Goal: Feedback & Contribution: Submit feedback/report problem

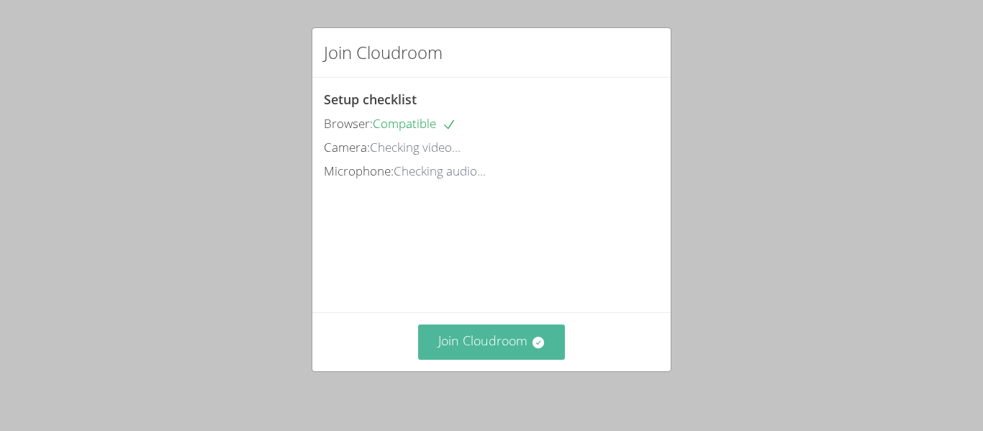
click at [517, 343] on button "Join Cloudroom" at bounding box center [492, 342] width 148 height 35
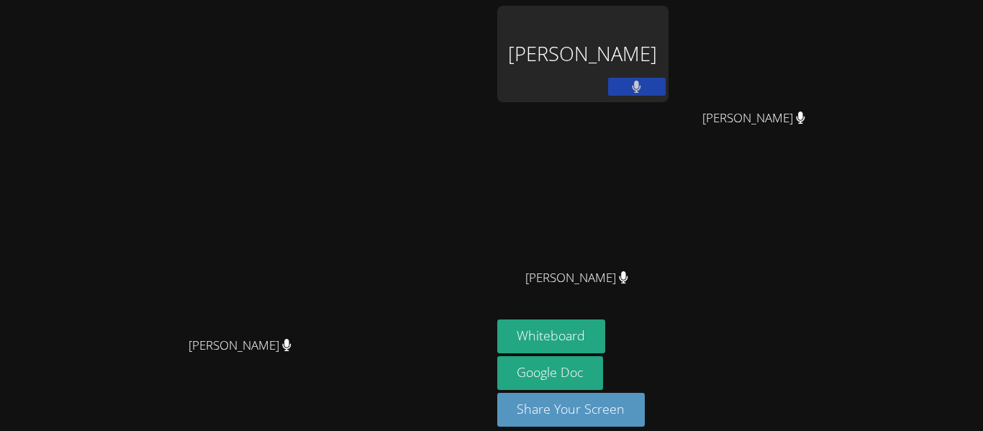
click at [668, 313] on div "[PERSON_NAME]" at bounding box center [582, 291] width 171 height 58
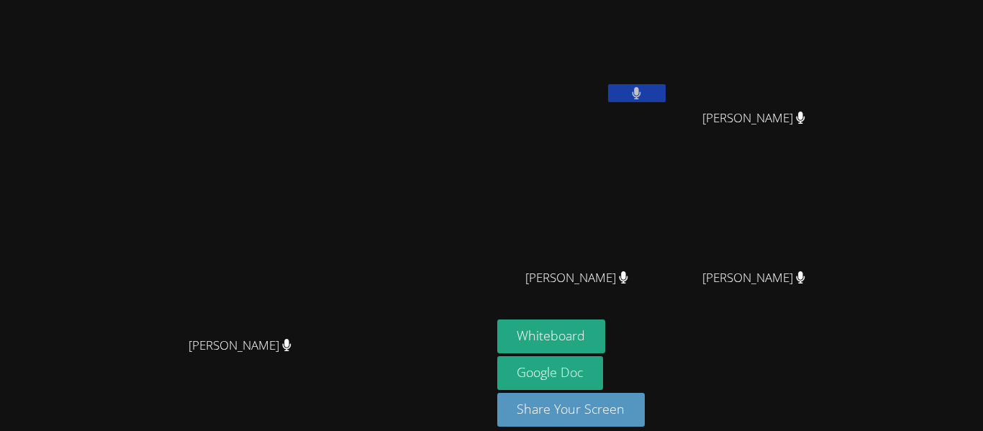
click at [666, 88] on button at bounding box center [637, 93] width 58 height 18
click at [666, 90] on button at bounding box center [637, 93] width 58 height 18
click at [805, 120] on icon at bounding box center [801, 118] width 9 height 12
click at [666, 97] on button at bounding box center [637, 93] width 58 height 18
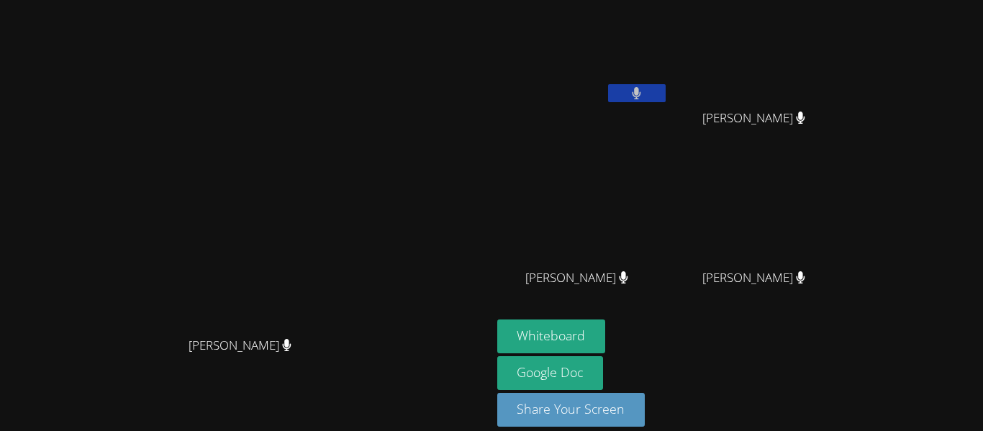
click at [666, 101] on button at bounding box center [637, 93] width 58 height 18
click at [666, 91] on button at bounding box center [637, 93] width 58 height 18
click at [666, 93] on button at bounding box center [637, 93] width 58 height 18
click at [644, 89] on icon at bounding box center [636, 93] width 15 height 12
click at [845, 226] on video at bounding box center [759, 214] width 171 height 96
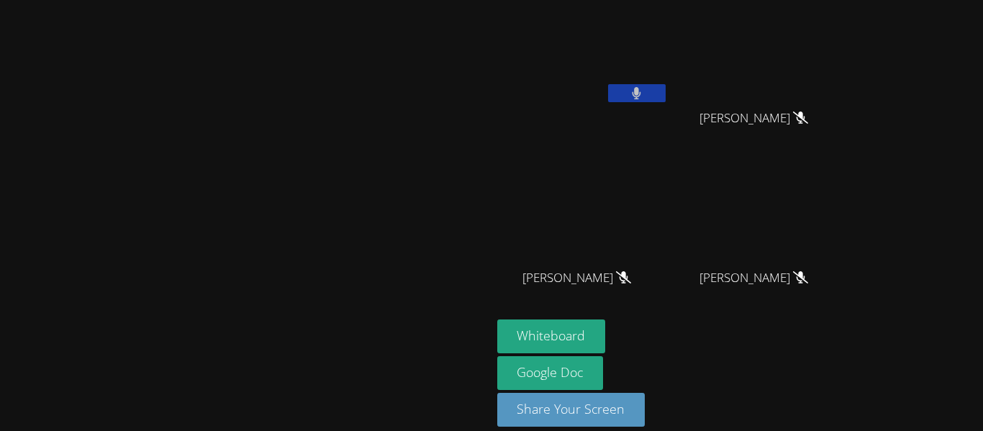
click at [666, 96] on button at bounding box center [637, 93] width 58 height 18
click at [644, 91] on icon at bounding box center [636, 93] width 15 height 12
click at [644, 93] on icon at bounding box center [636, 93] width 15 height 12
click at [644, 95] on icon at bounding box center [636, 93] width 15 height 12
click at [666, 103] on div at bounding box center [637, 95] width 58 height 22
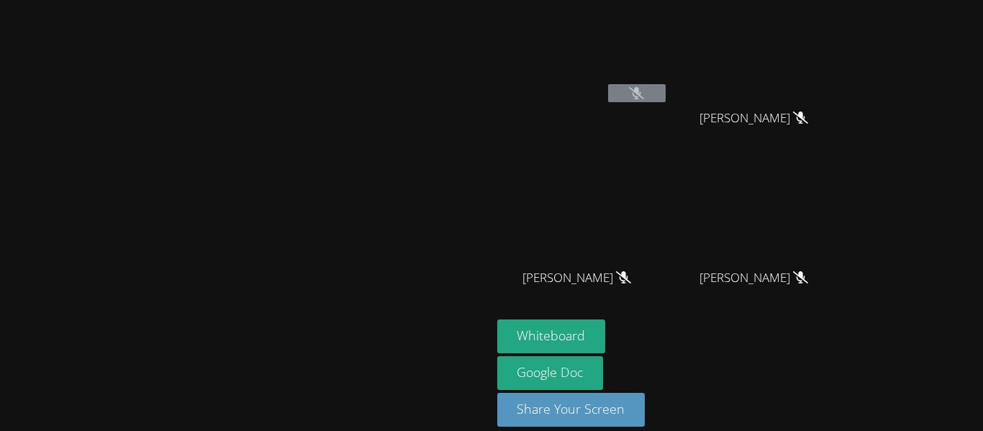
click at [666, 104] on div at bounding box center [637, 95] width 58 height 22
click at [666, 99] on button at bounding box center [637, 93] width 58 height 18
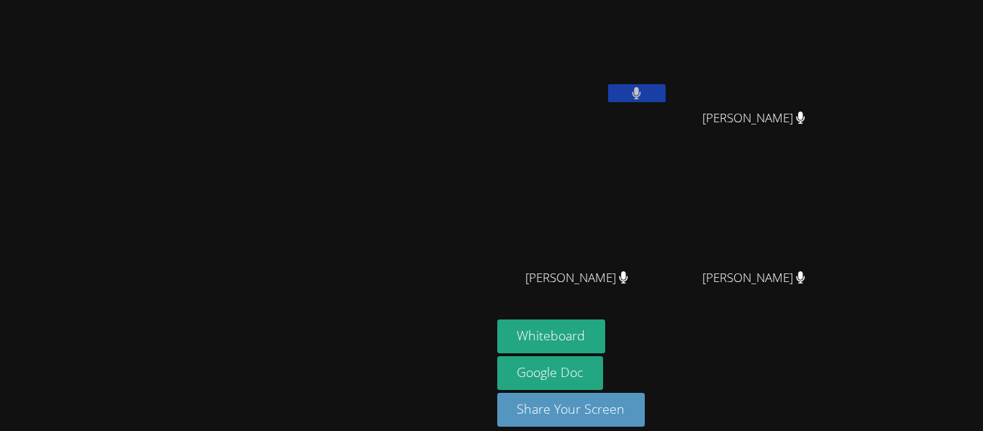
click at [666, 99] on button at bounding box center [637, 93] width 58 height 18
click at [666, 96] on button at bounding box center [637, 93] width 58 height 18
click at [666, 95] on button at bounding box center [637, 93] width 58 height 18
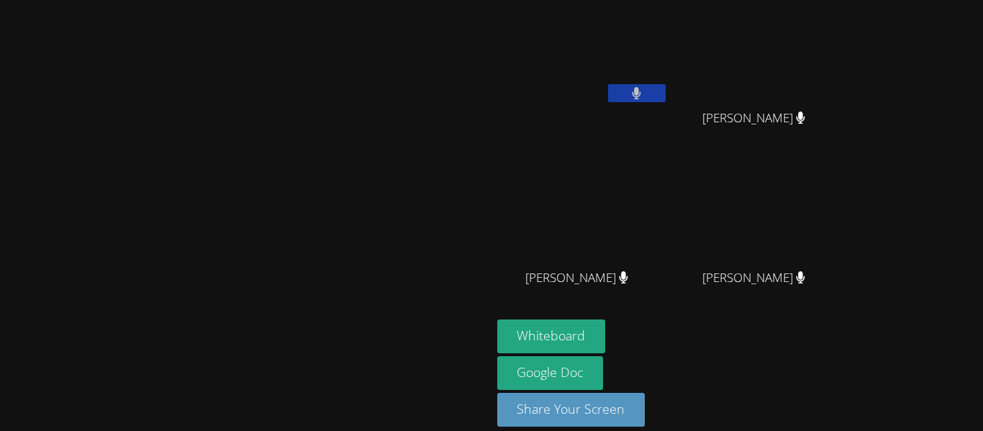
click at [666, 90] on button at bounding box center [637, 93] width 58 height 18
click at [666, 93] on button at bounding box center [637, 93] width 58 height 18
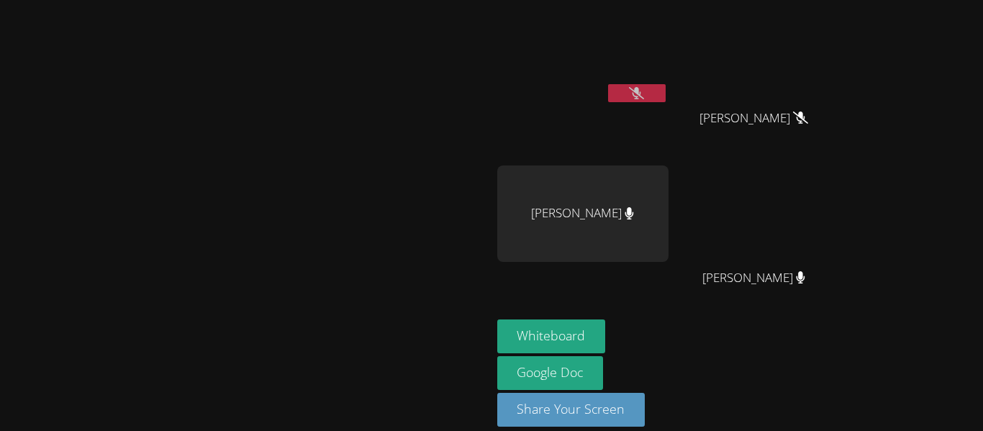
click at [666, 88] on button at bounding box center [637, 93] width 58 height 18
click at [641, 98] on icon at bounding box center [636, 93] width 9 height 12
click at [644, 98] on icon at bounding box center [636, 93] width 15 height 12
click at [666, 89] on button at bounding box center [637, 93] width 58 height 18
click at [608, 84] on button at bounding box center [637, 93] width 58 height 18
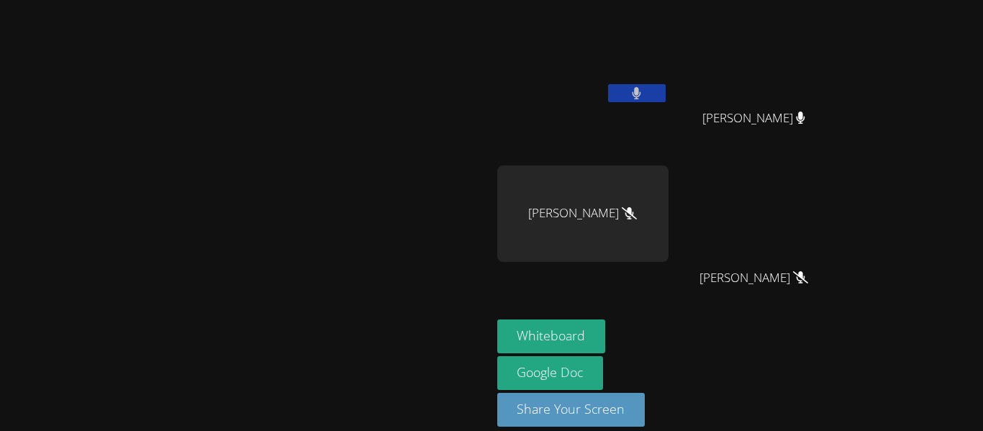
click at [666, 89] on button at bounding box center [637, 93] width 58 height 18
click at [666, 104] on div at bounding box center [637, 95] width 58 height 22
click at [644, 96] on icon at bounding box center [636, 93] width 15 height 12
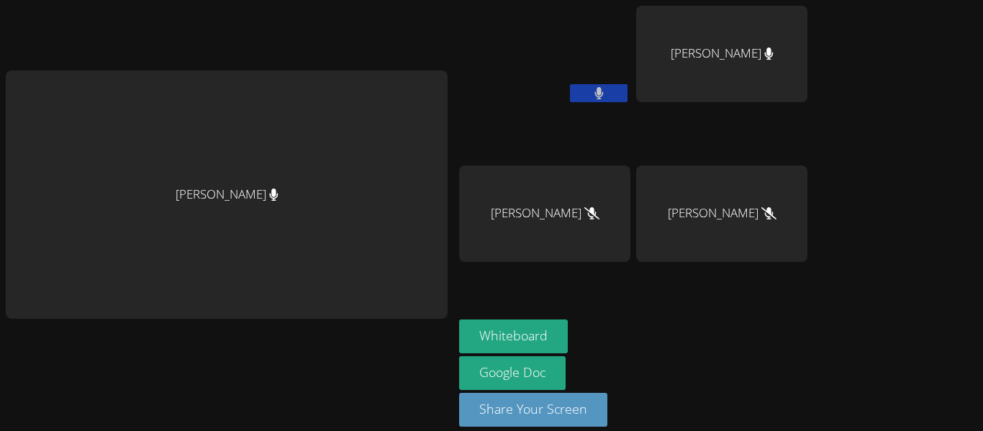
click at [699, 96] on div "[PERSON_NAME]" at bounding box center [721, 54] width 171 height 96
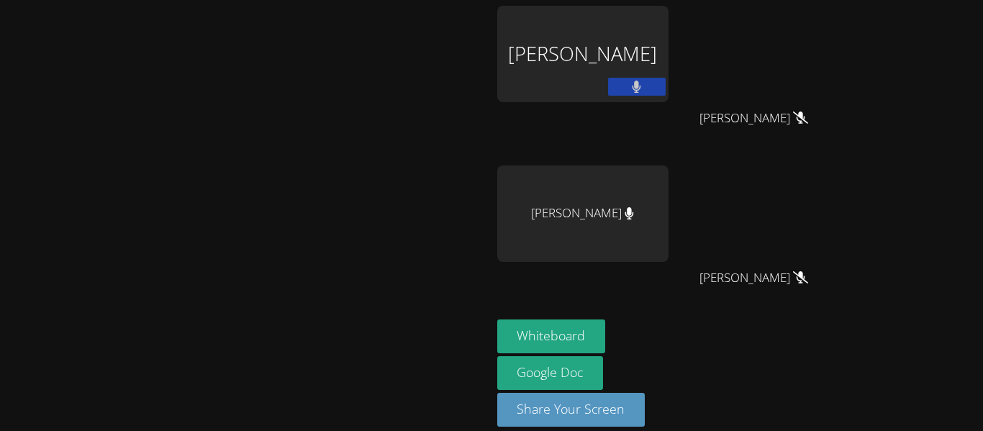
click at [666, 95] on button at bounding box center [637, 87] width 58 height 18
click at [666, 96] on div at bounding box center [637, 89] width 58 height 22
click at [644, 91] on icon at bounding box center [636, 87] width 15 height 12
click at [641, 89] on icon at bounding box center [637, 87] width 9 height 12
click at [181, 140] on video at bounding box center [245, 195] width 216 height 270
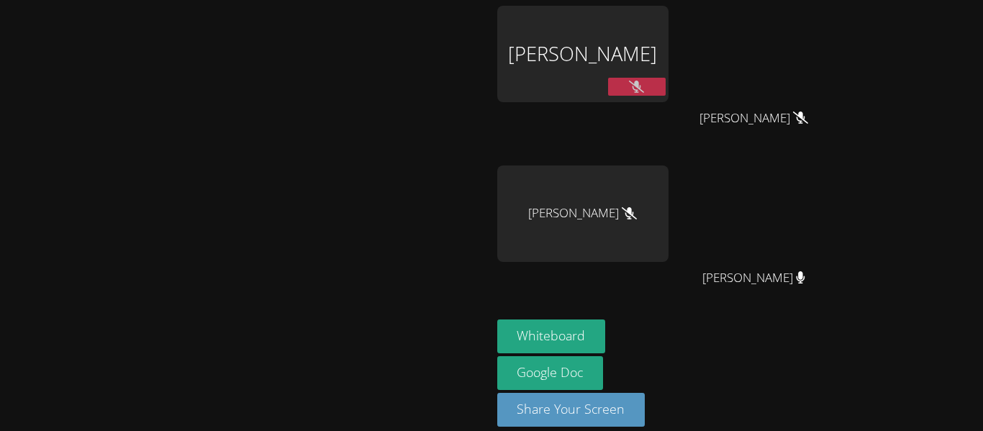
click at [666, 91] on button at bounding box center [637, 87] width 58 height 18
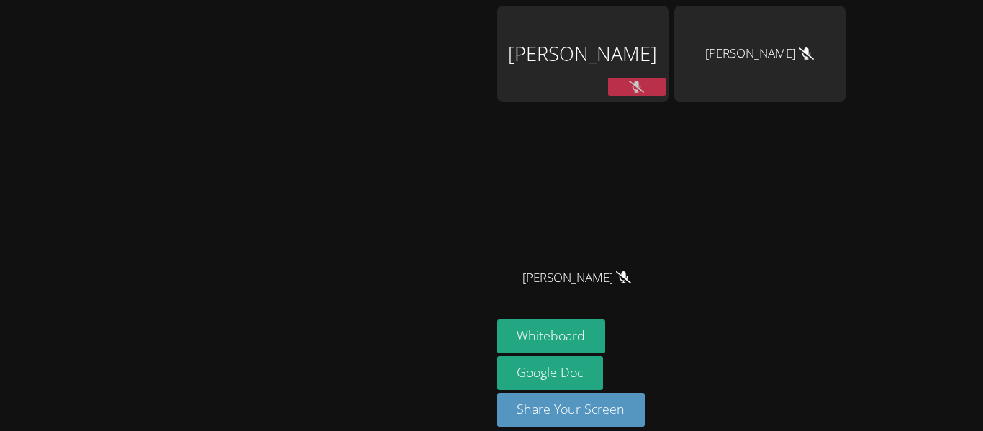
click at [666, 92] on button at bounding box center [637, 87] width 58 height 18
click at [668, 100] on div "[PERSON_NAME]" at bounding box center [582, 54] width 171 height 96
click at [668, 76] on div "[PERSON_NAME]" at bounding box center [582, 54] width 171 height 96
click at [641, 81] on icon at bounding box center [636, 87] width 9 height 12
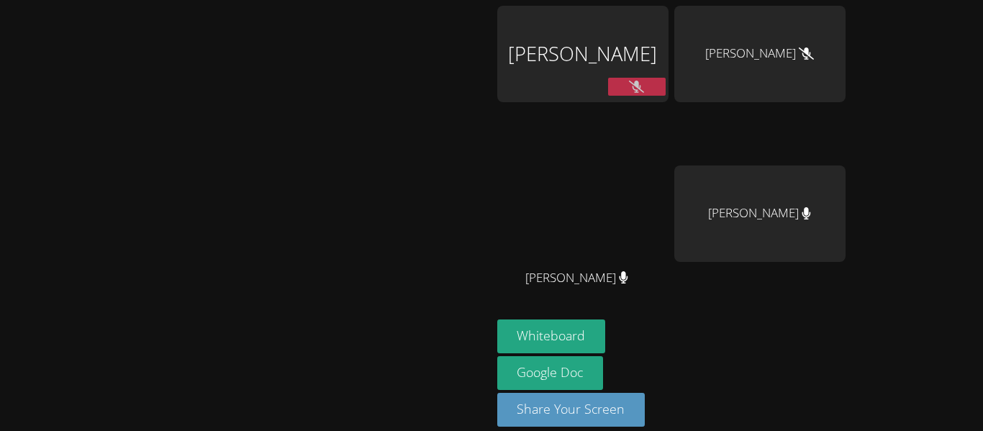
click at [666, 86] on button at bounding box center [637, 87] width 58 height 18
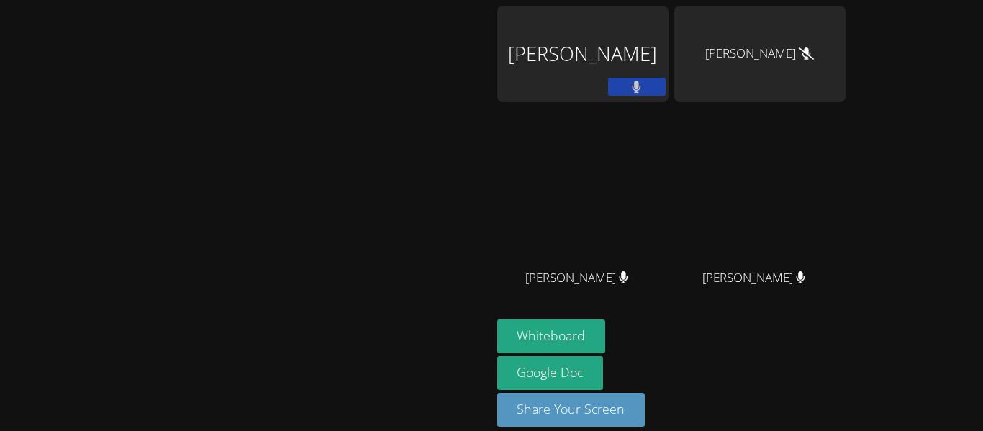
click at [668, 73] on div "[PERSON_NAME]" at bounding box center [582, 54] width 171 height 96
click at [666, 86] on button at bounding box center [637, 87] width 58 height 18
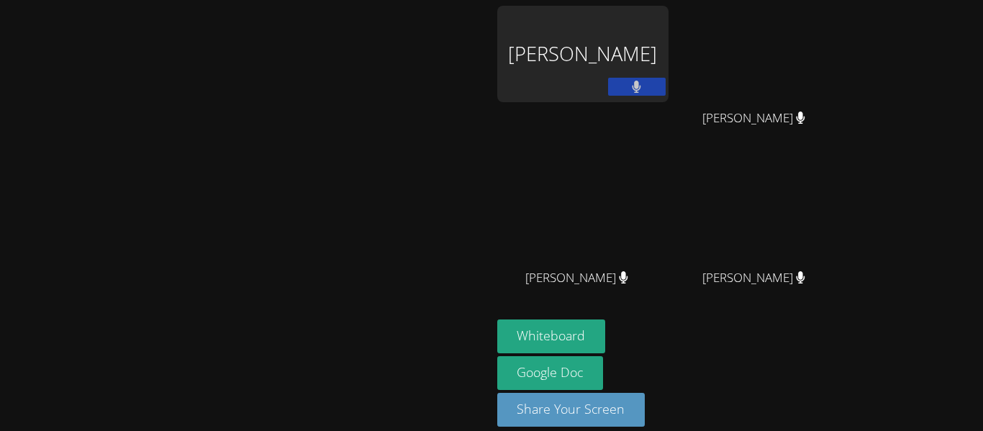
click at [666, 86] on button at bounding box center [637, 87] width 58 height 18
click at [805, 116] on icon at bounding box center [801, 118] width 9 height 12
click at [666, 82] on button at bounding box center [637, 87] width 58 height 18
click at [666, 85] on button at bounding box center [637, 87] width 58 height 18
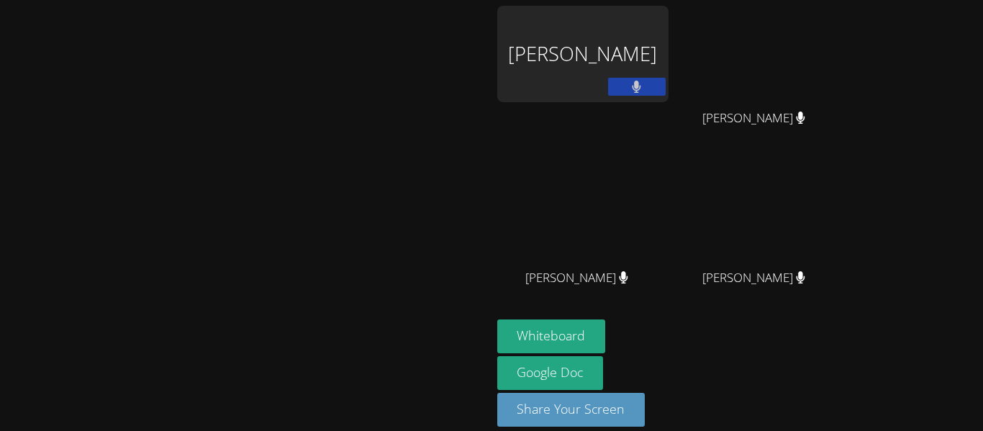
click at [666, 96] on div at bounding box center [637, 89] width 58 height 22
click at [666, 86] on button at bounding box center [637, 87] width 58 height 18
click at [644, 86] on icon at bounding box center [636, 87] width 15 height 12
click at [666, 82] on button at bounding box center [637, 87] width 58 height 18
click at [644, 85] on icon at bounding box center [636, 87] width 15 height 12
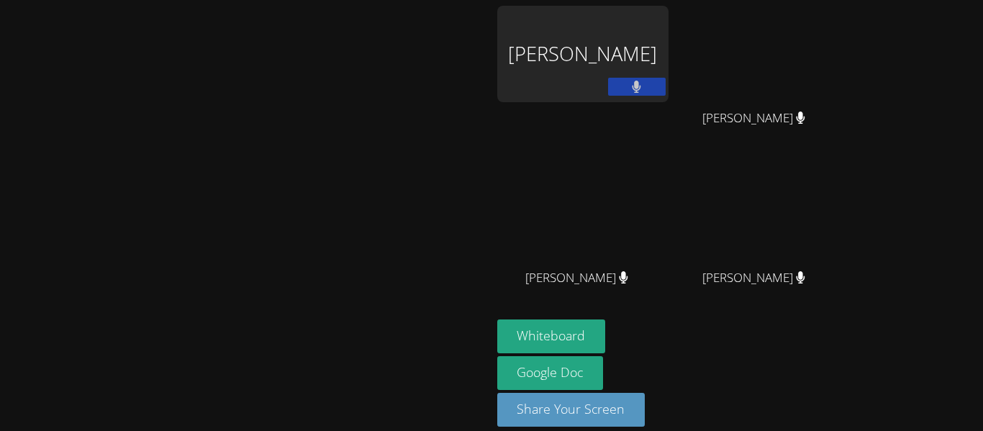
click at [641, 90] on icon at bounding box center [636, 87] width 9 height 12
click at [644, 90] on icon at bounding box center [636, 87] width 15 height 12
click at [641, 88] on icon at bounding box center [636, 87] width 9 height 12
click at [666, 81] on button at bounding box center [637, 87] width 58 height 18
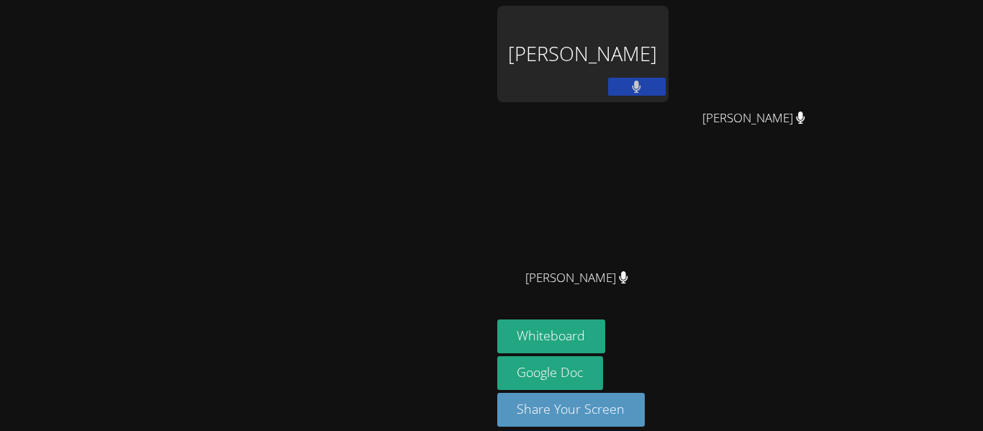
click at [666, 89] on button at bounding box center [637, 87] width 58 height 18
click at [666, 83] on button at bounding box center [637, 87] width 58 height 18
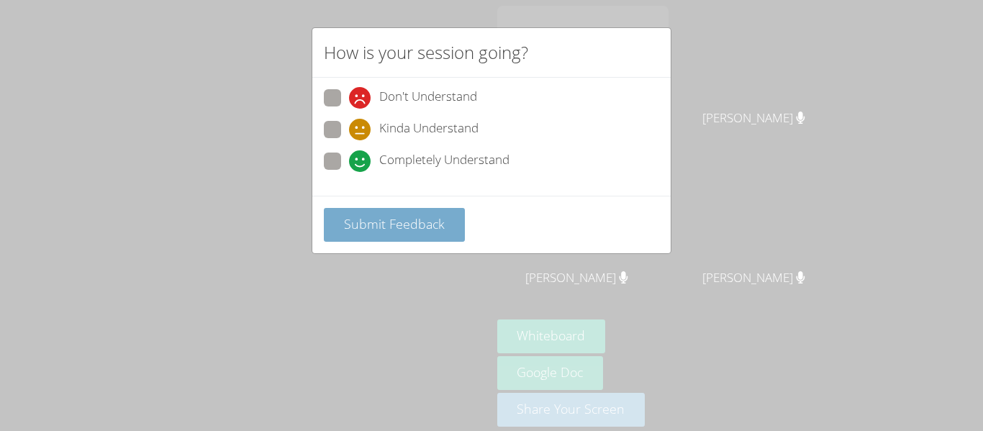
click at [410, 215] on span "Submit Feedback" at bounding box center [394, 223] width 101 height 17
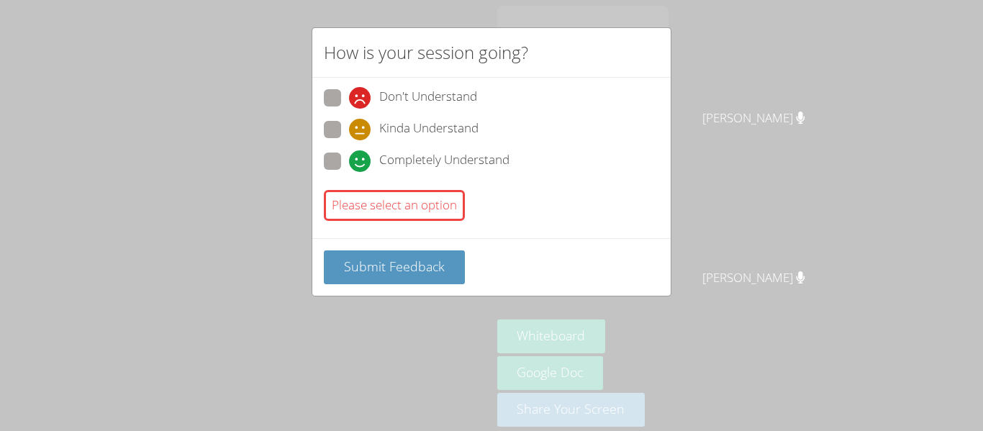
click at [414, 204] on div "Please select an option" at bounding box center [394, 205] width 141 height 31
click at [440, 267] on span "Submit Feedback" at bounding box center [394, 266] width 101 height 17
click at [349, 172] on span at bounding box center [349, 172] width 0 height 0
click at [349, 160] on input "Completely Understand" at bounding box center [355, 159] width 12 height 12
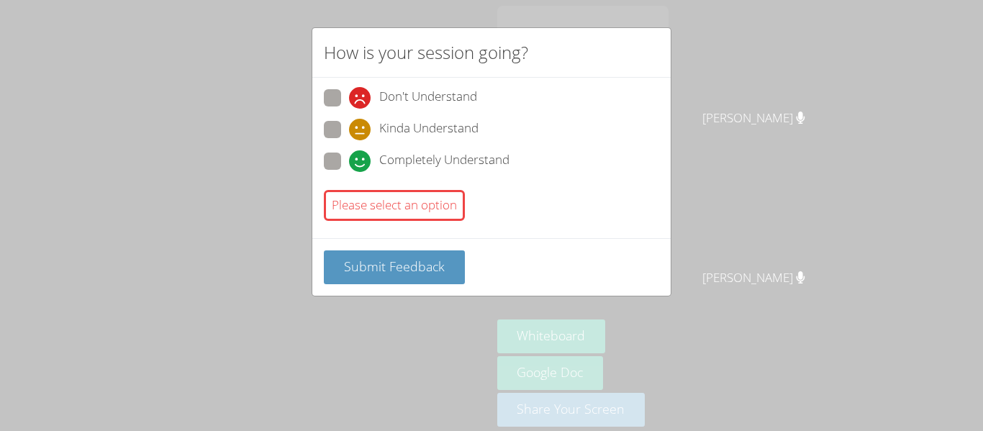
radio input "true"
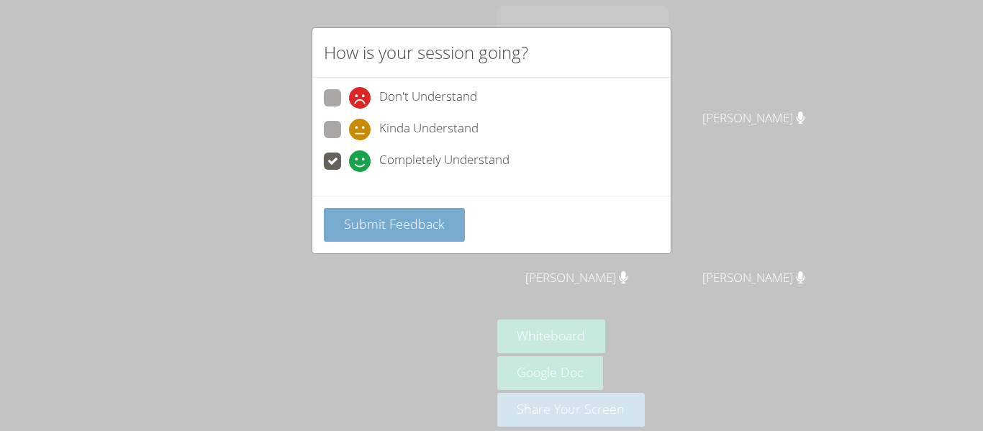
click at [390, 219] on span "Submit Feedback" at bounding box center [394, 223] width 101 height 17
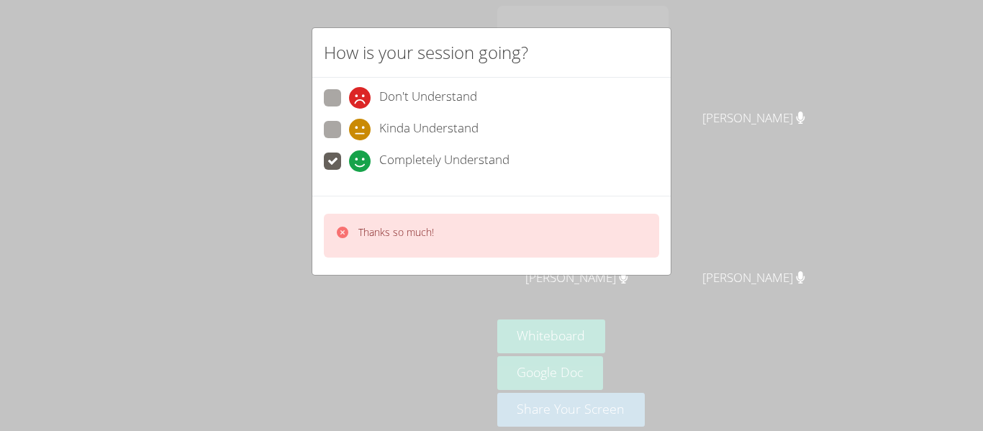
click at [349, 140] on span at bounding box center [349, 140] width 0 height 0
click at [349, 128] on input "Kinda Understand" at bounding box center [355, 127] width 12 height 12
radio input "true"
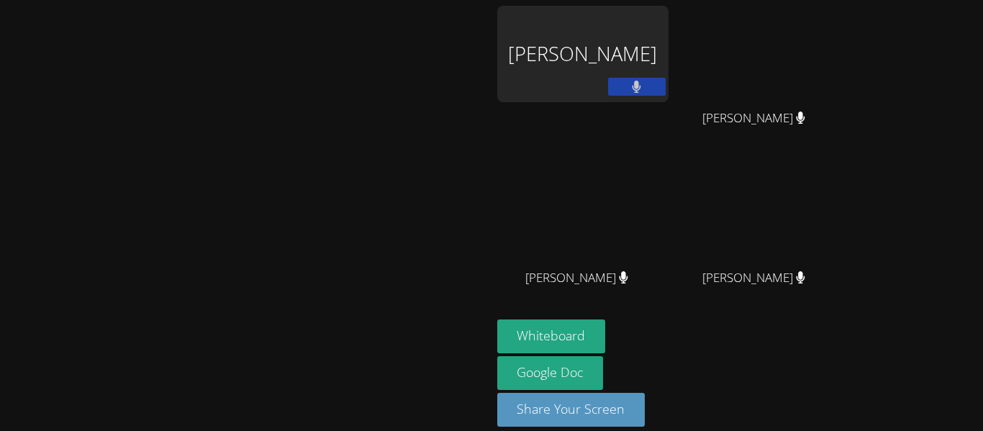
click at [666, 91] on button at bounding box center [637, 87] width 58 height 18
click at [666, 85] on button at bounding box center [637, 87] width 58 height 18
click at [497, 319] on button "Whiteboard" at bounding box center [551, 336] width 109 height 34
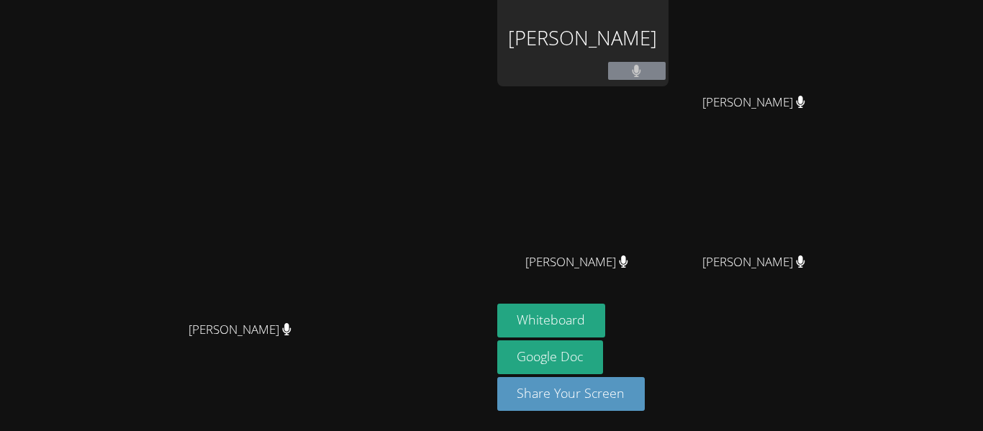
scroll to position [3, 0]
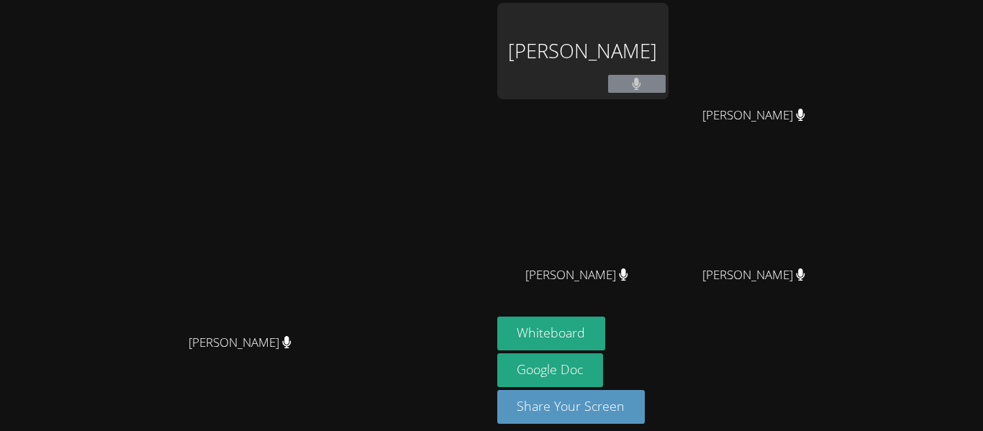
click at [666, 90] on button at bounding box center [637, 84] width 58 height 18
